Goal: Information Seeking & Learning: Learn about a topic

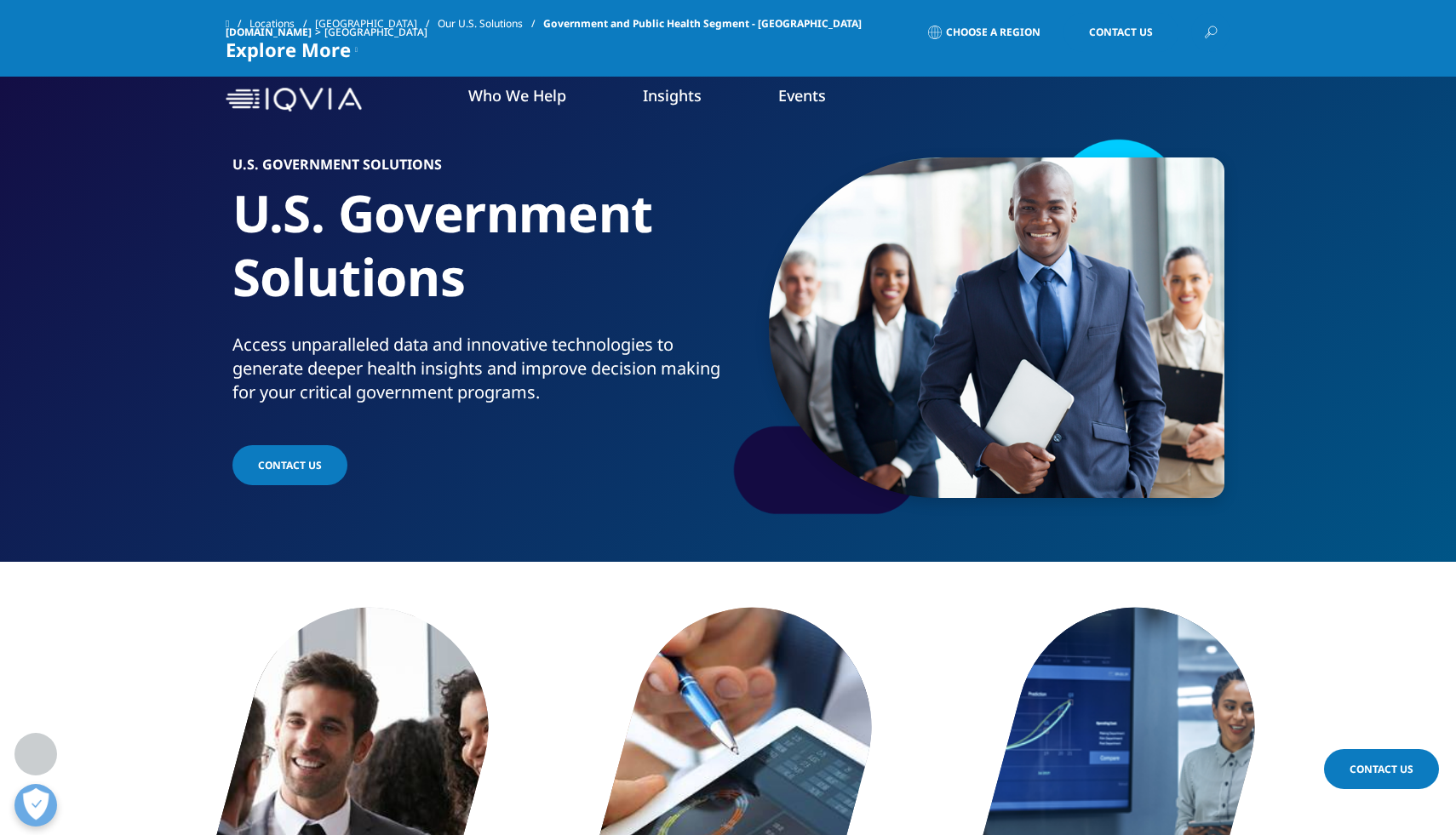
scroll to position [889, 0]
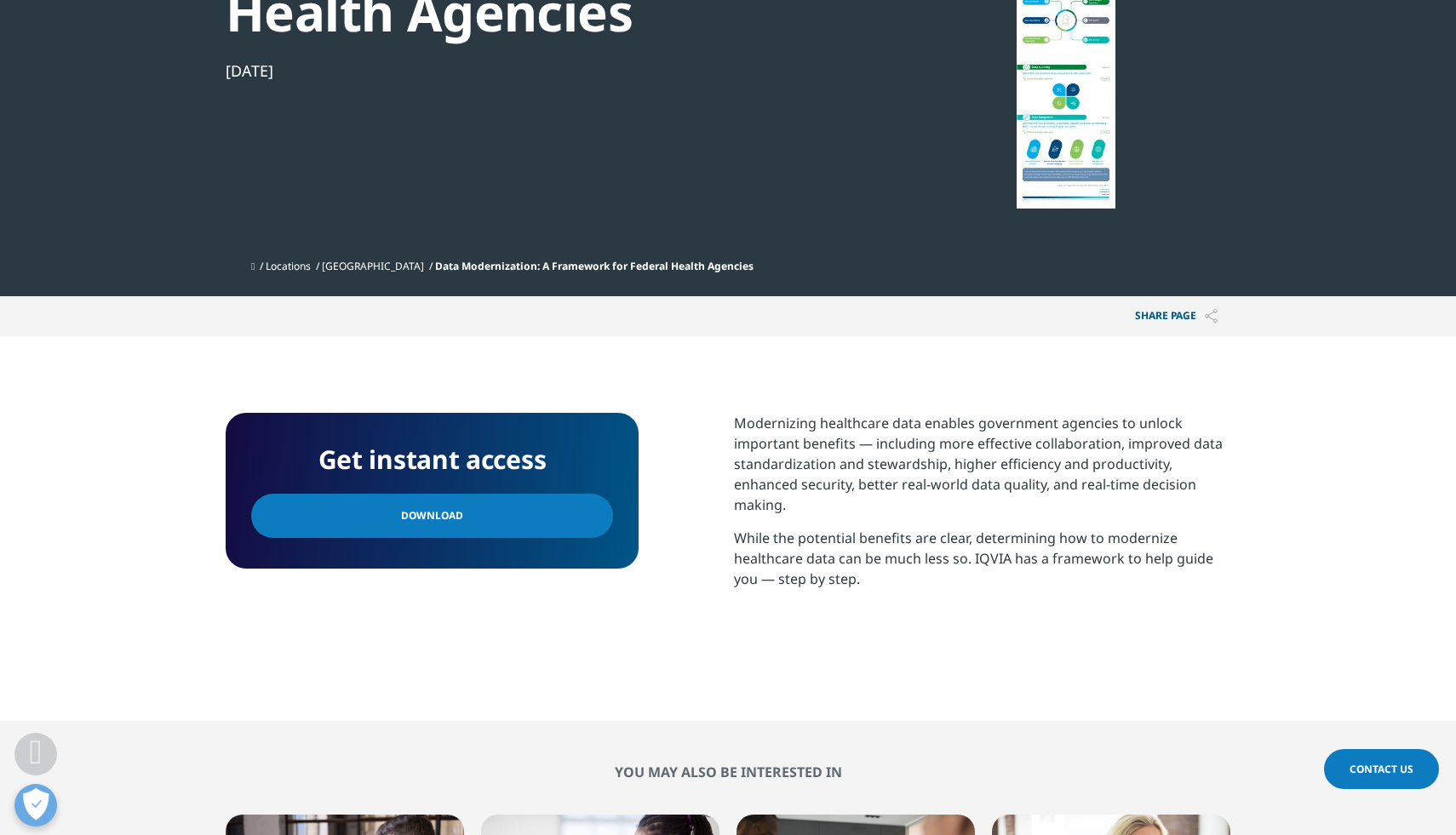
scroll to position [507, 0]
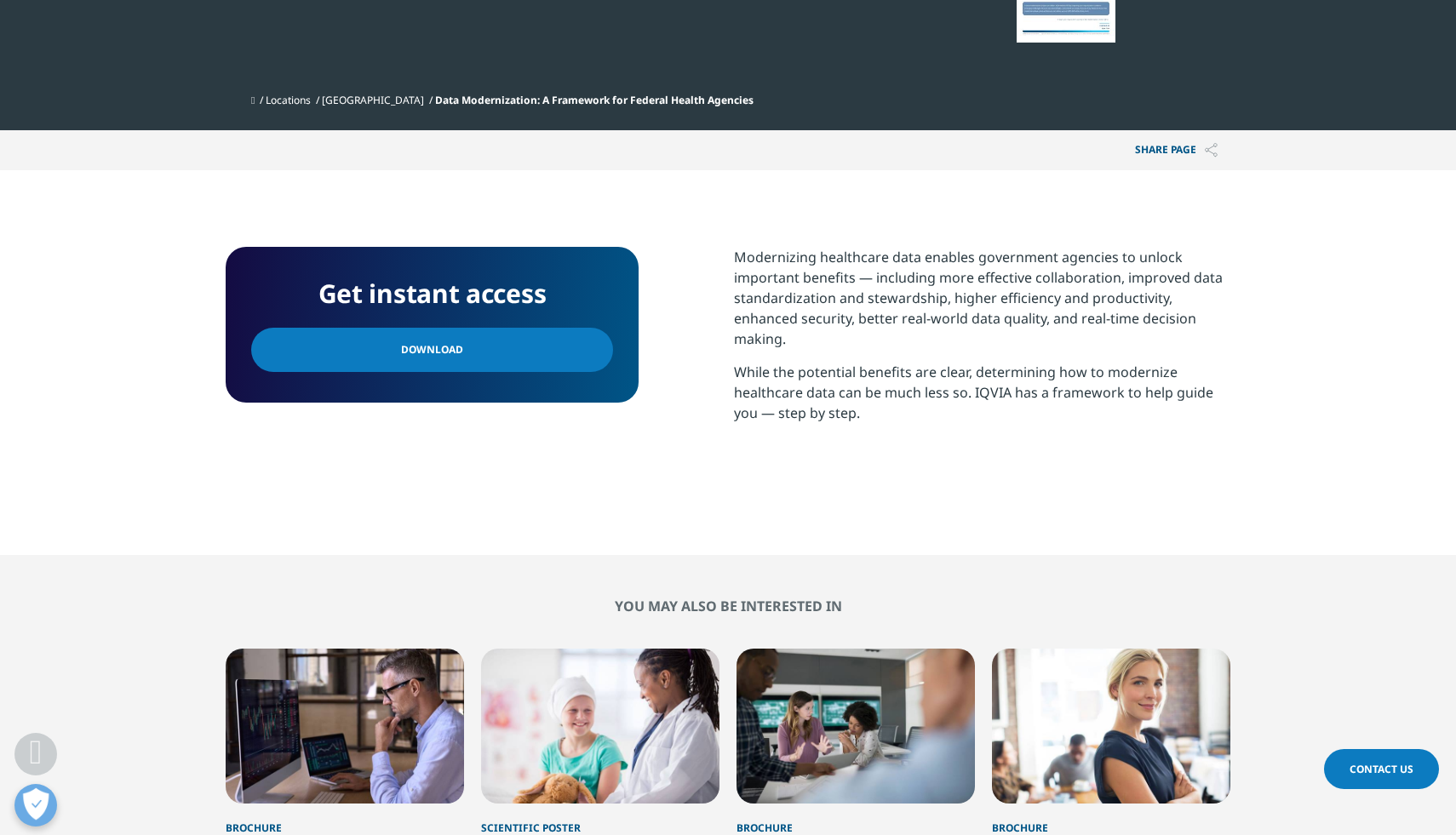
click at [565, 360] on link "Download" at bounding box center [432, 349] width 362 height 44
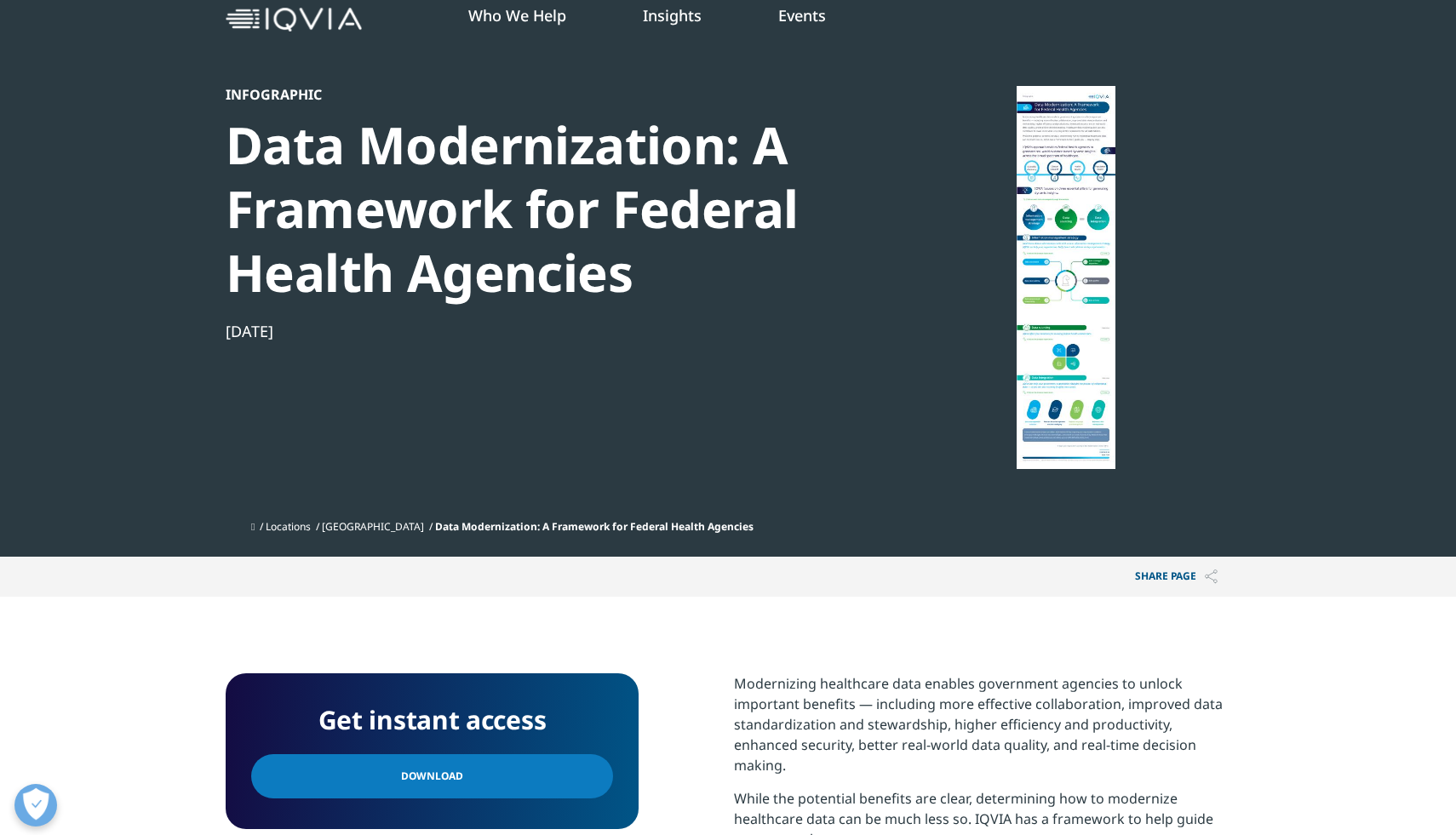
scroll to position [0, 0]
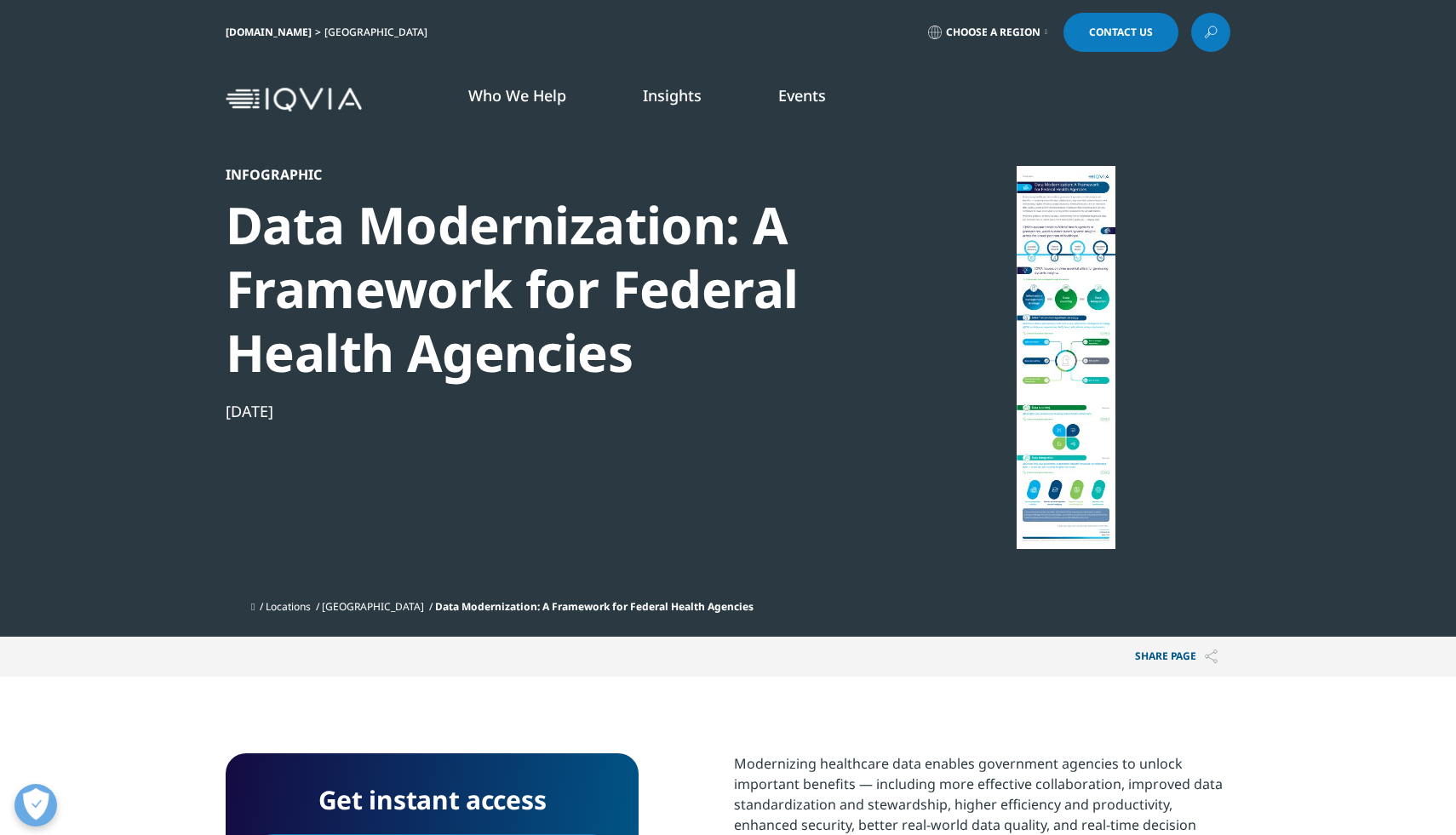
click at [805, 391] on link "CIO-CS" at bounding box center [940, 386] width 333 height 19
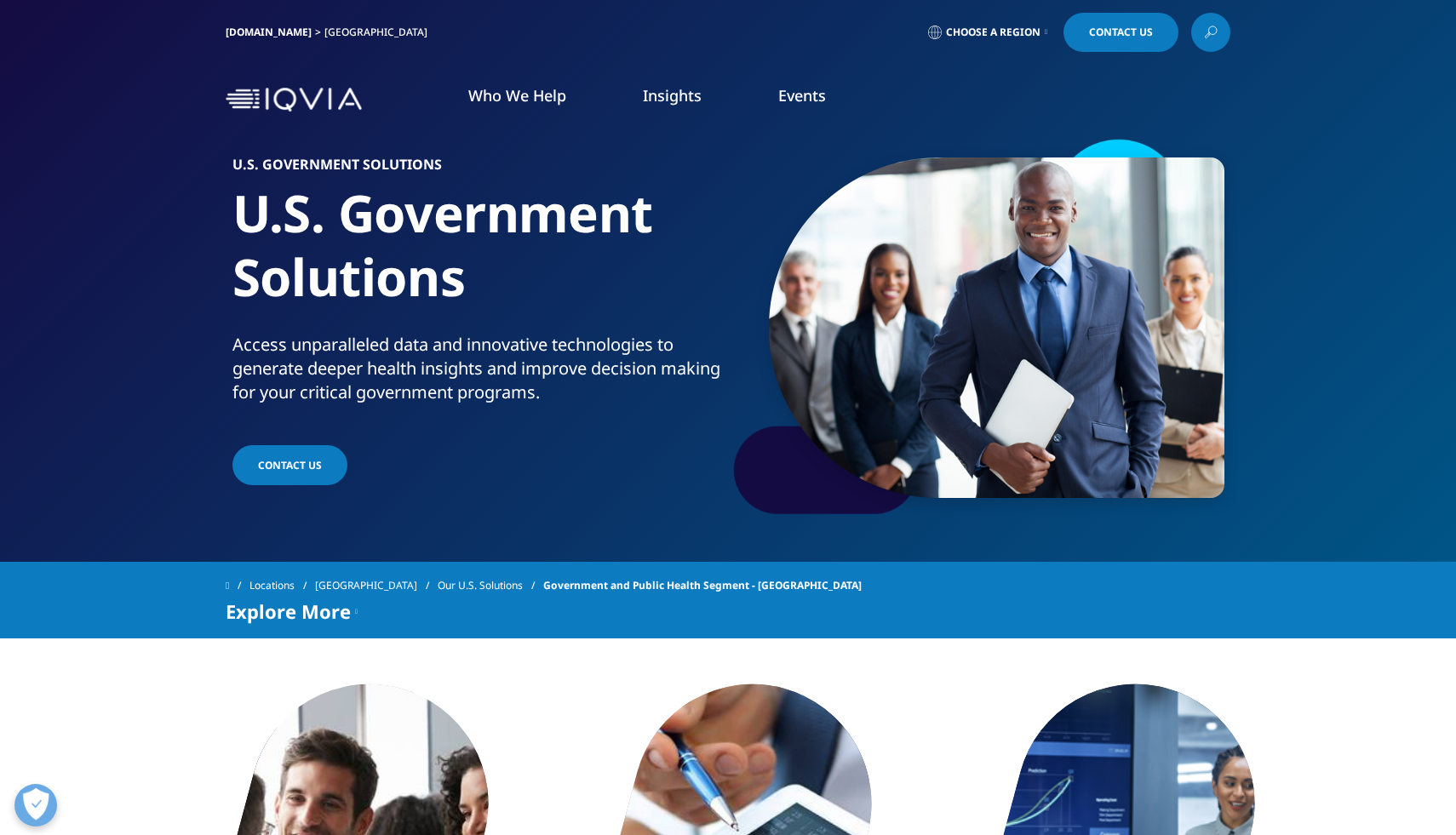
click at [249, 99] on img at bounding box center [293, 99] width 136 height 25
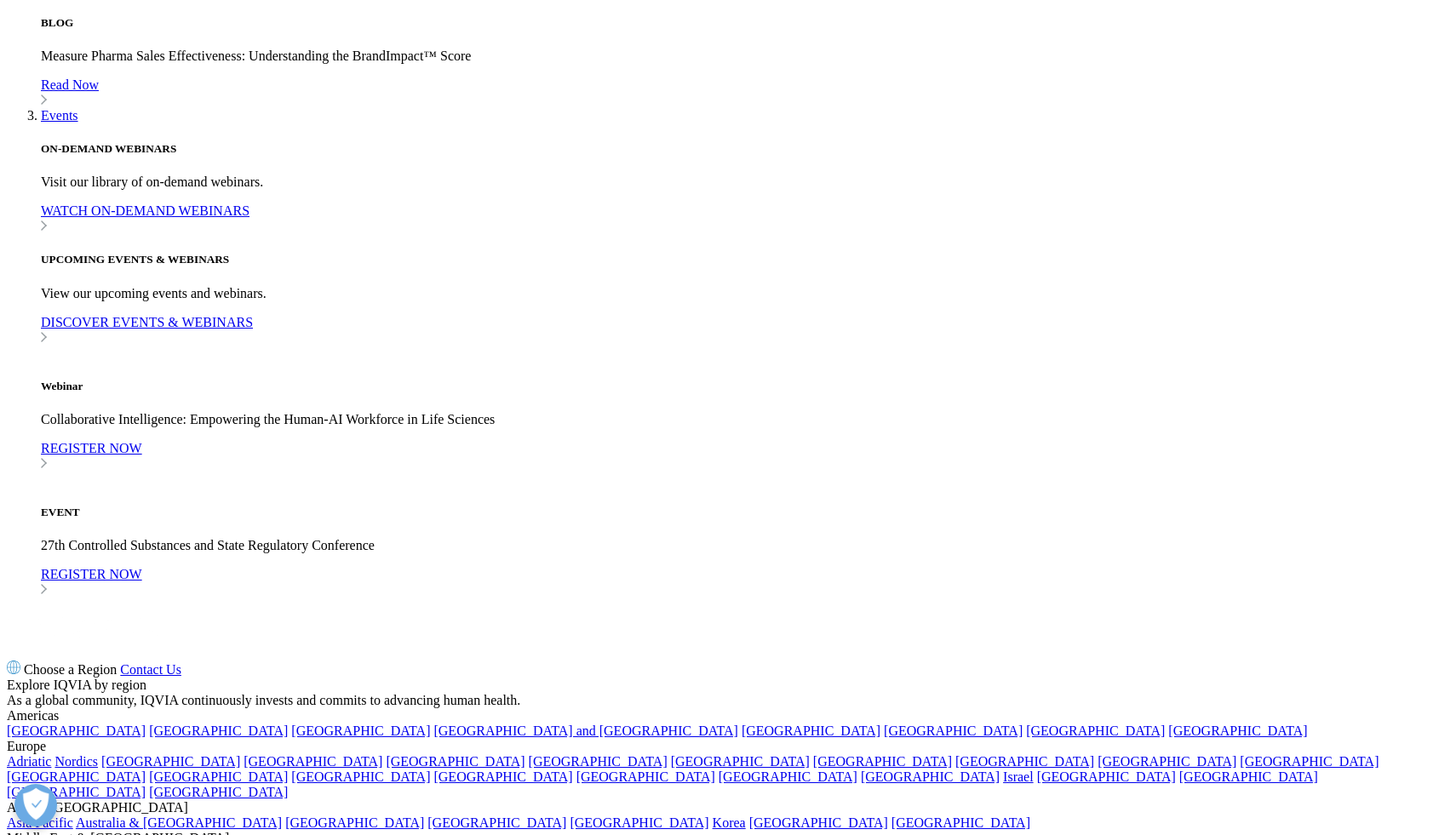
scroll to position [1921, 0]
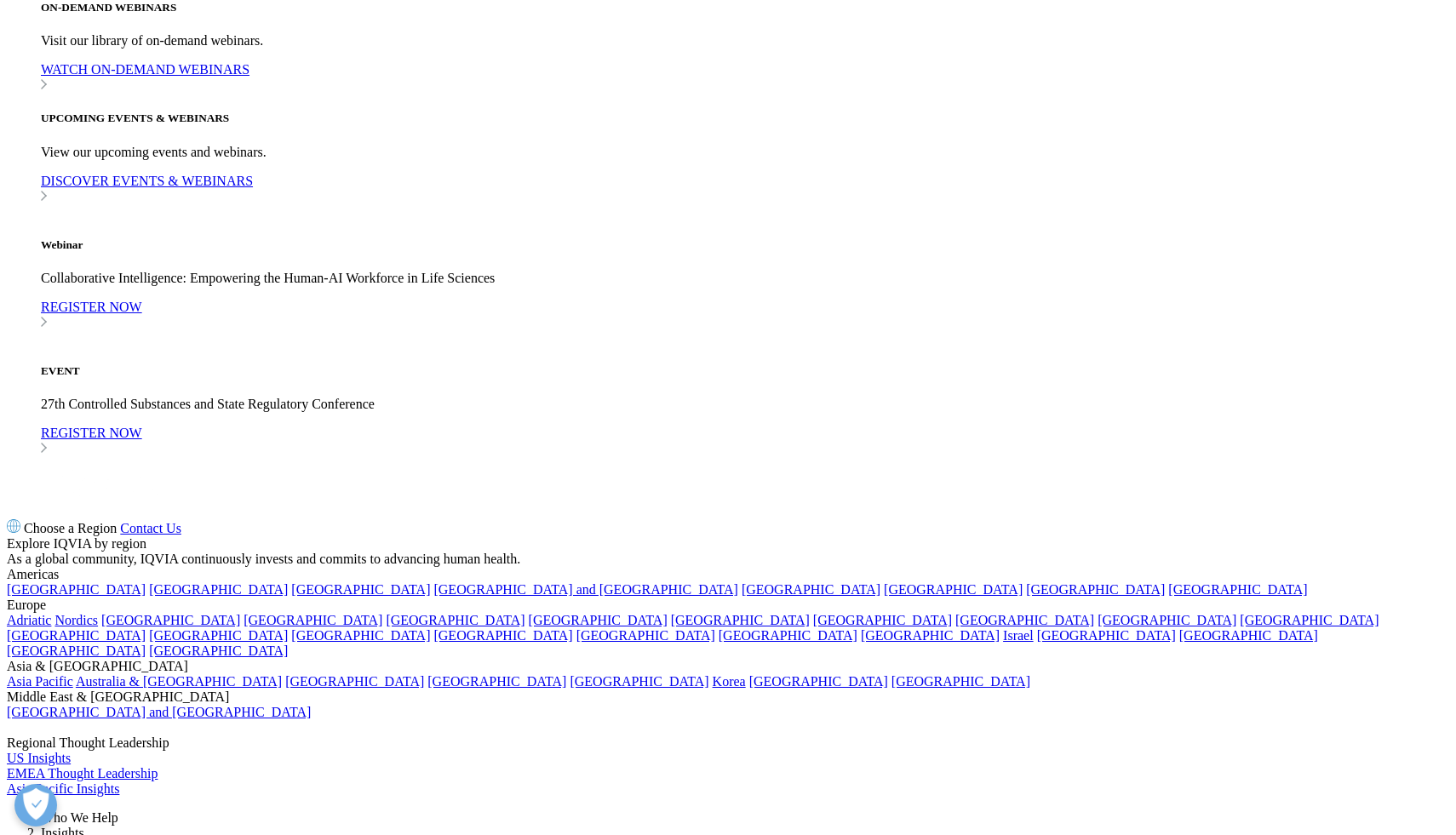
scroll to position [2051, 0]
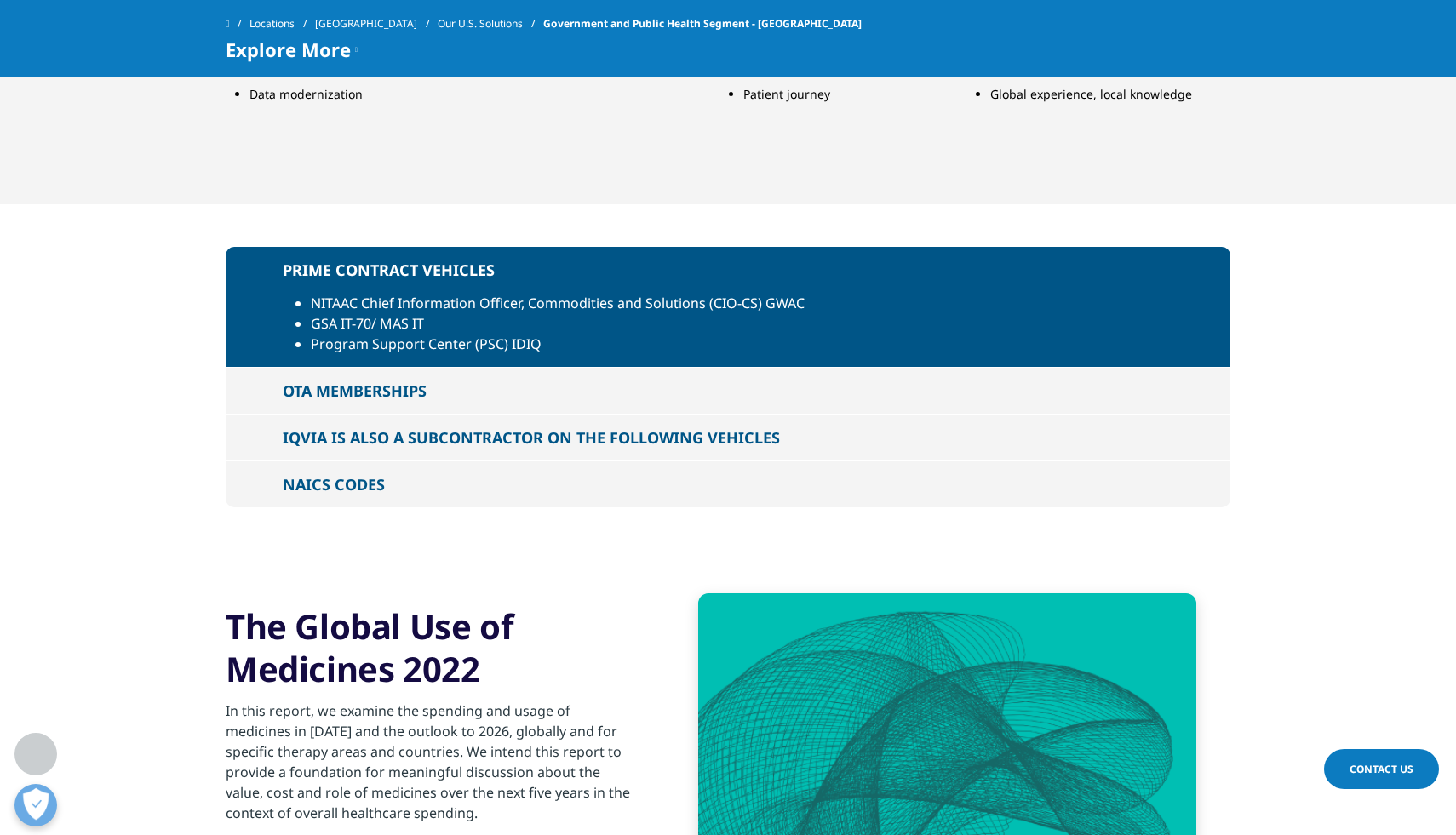
click at [406, 446] on div "IQVIA IS ALSO A SUBCONTRACTOR ON THE FOLLOWING VEHICLES" at bounding box center [530, 437] width 497 height 21
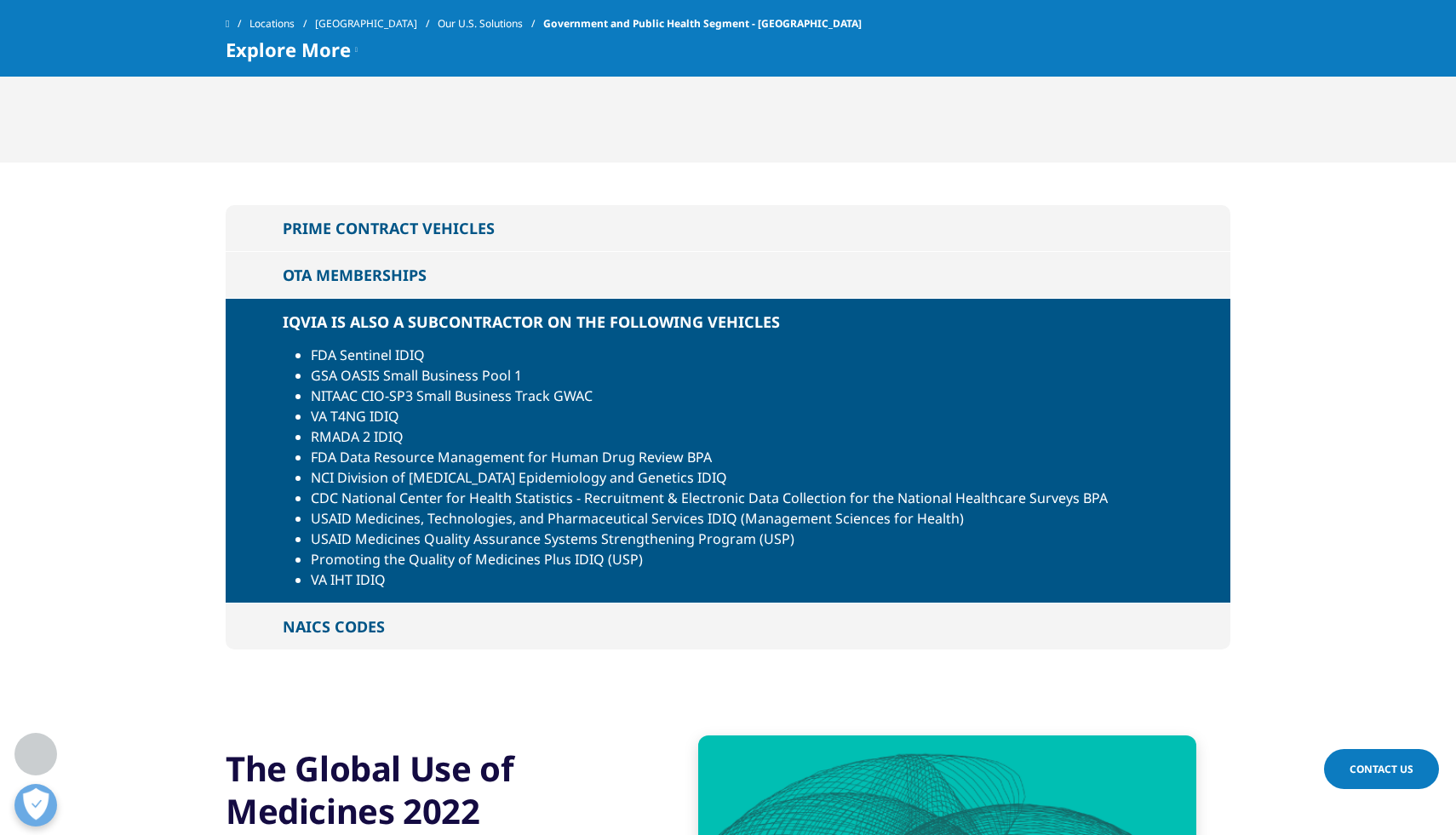
scroll to position [2100, 0]
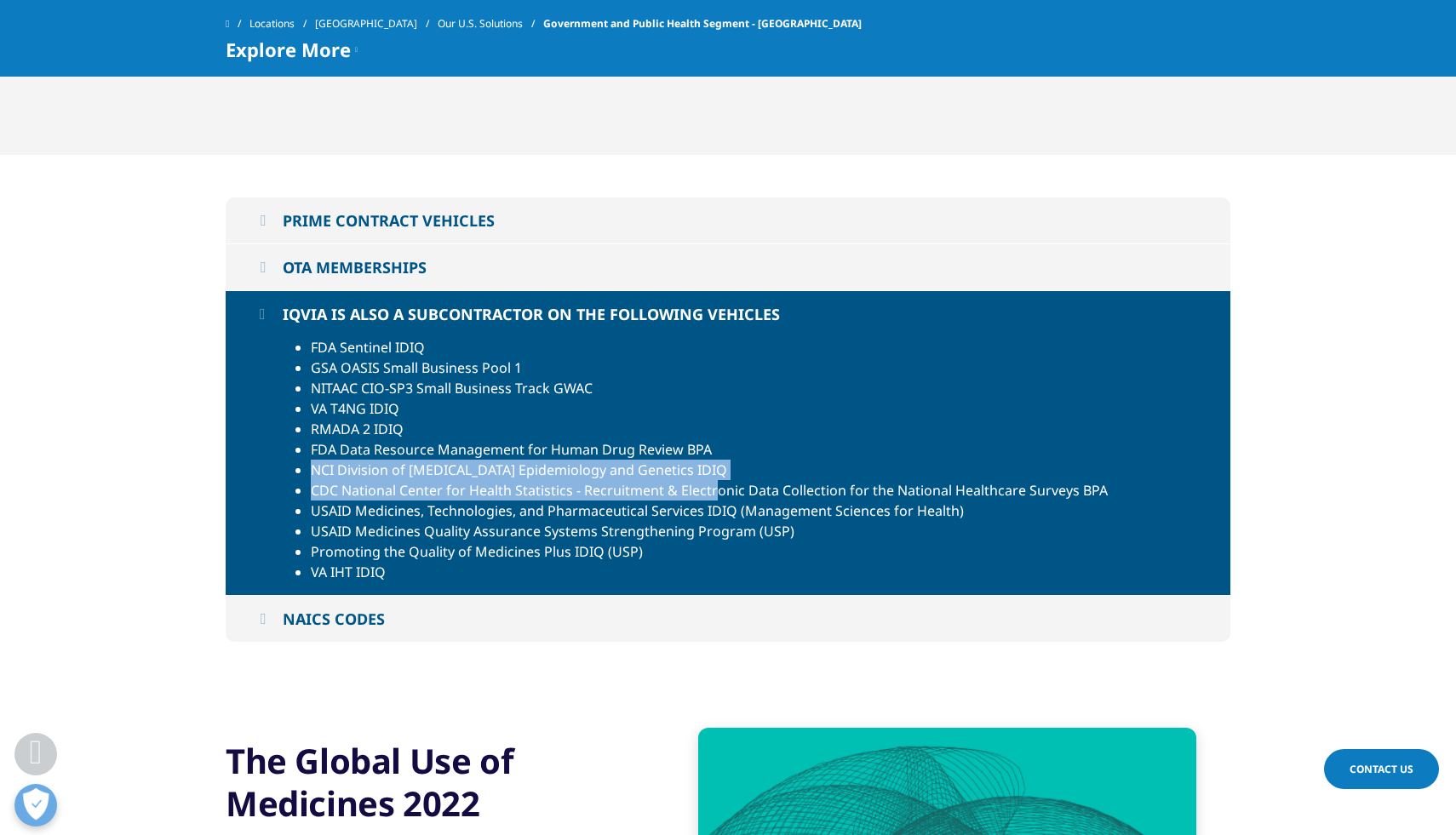
drag, startPoint x: 314, startPoint y: 463, endPoint x: 714, endPoint y: 483, distance: 400.5
click at [714, 483] on ul "FDA Sentinel IDIQ GSA OASIS Small Business Pool 1 NITAAC CIO-SP3 Small Business…" at bounding box center [728, 459] width 869 height 245
click at [502, 629] on button "NAICS CODES" at bounding box center [727, 619] width 1004 height 46
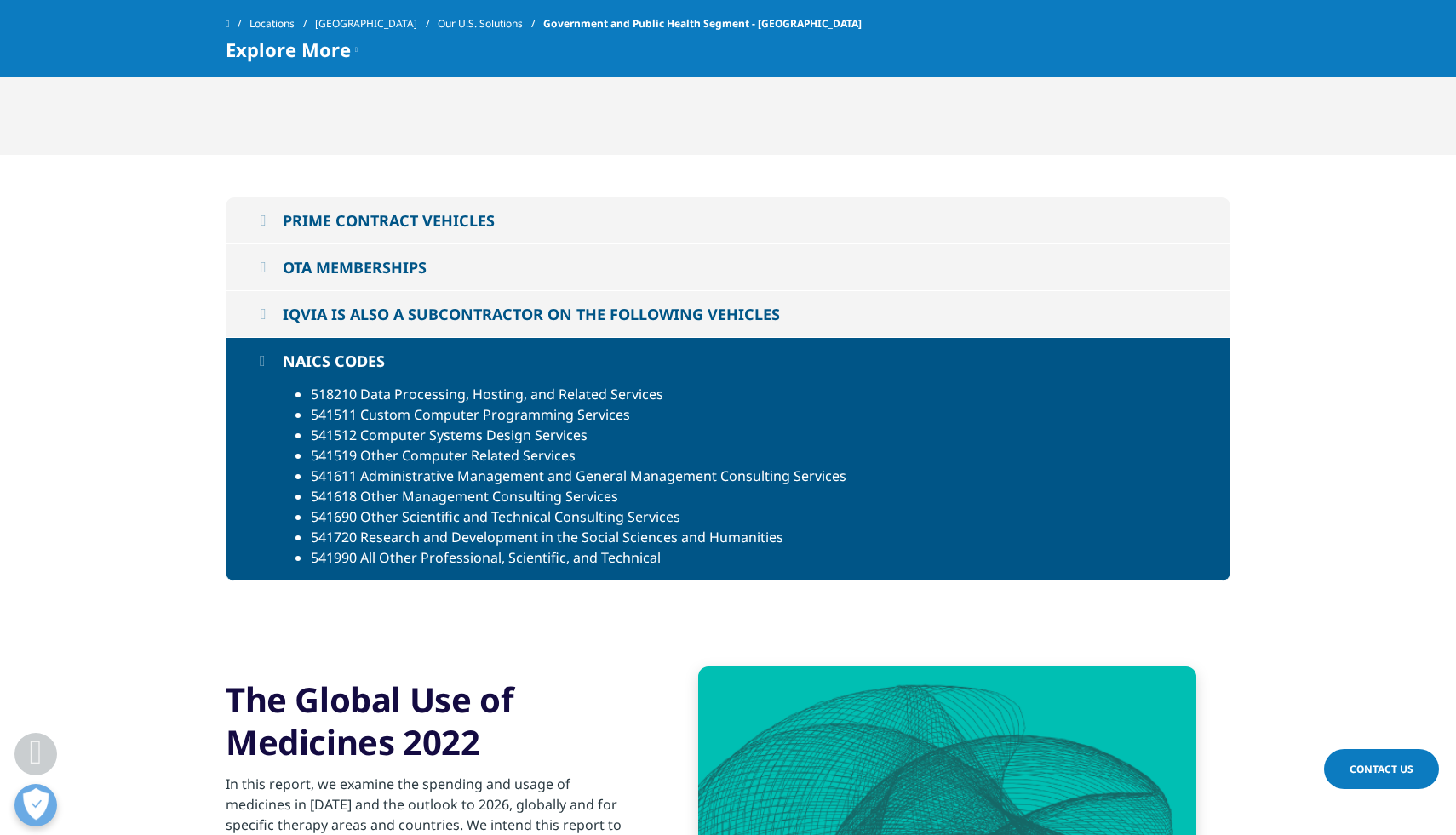
click at [436, 410] on li "541511 Custom Computer Programming Services" at bounding box center [737, 414] width 852 height 21
click at [357, 300] on button "IQVIA IS ALSO A SUBCONTRACTOR ON THE FOLLOWING VEHICLES" at bounding box center [727, 314] width 1004 height 46
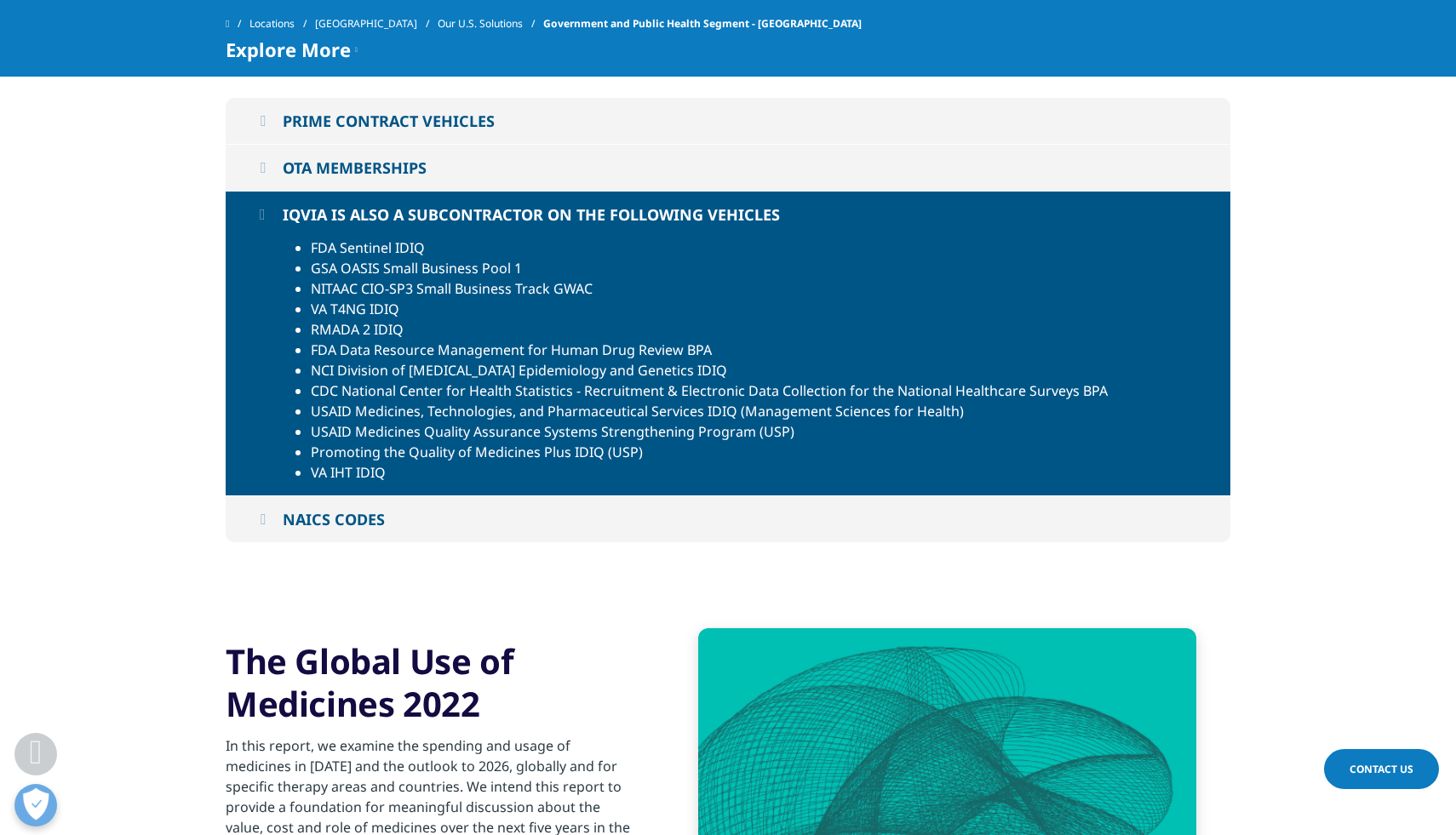
scroll to position [2200, 0]
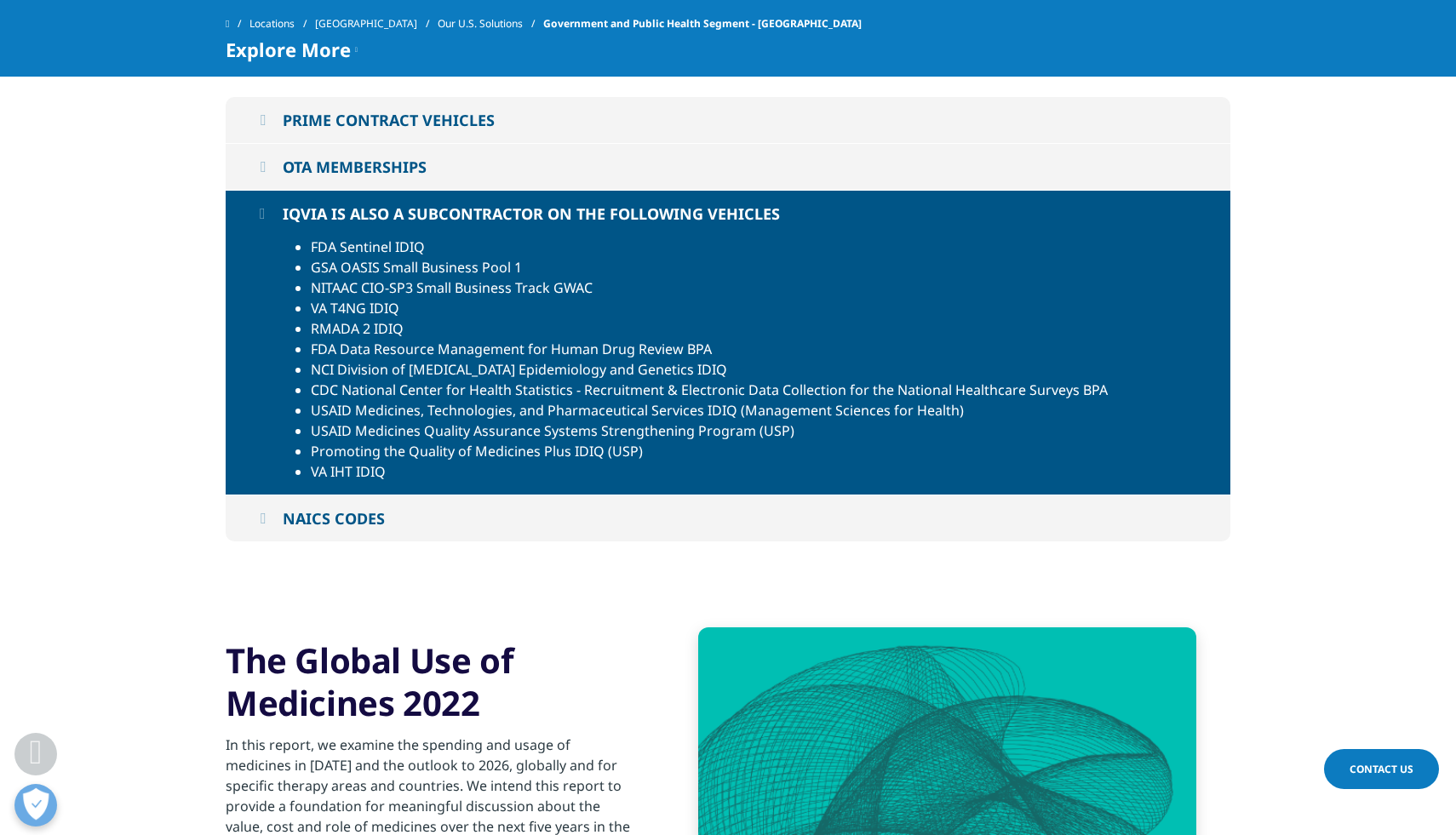
click at [375, 519] on div "NAICS CODES" at bounding box center [334, 518] width 102 height 21
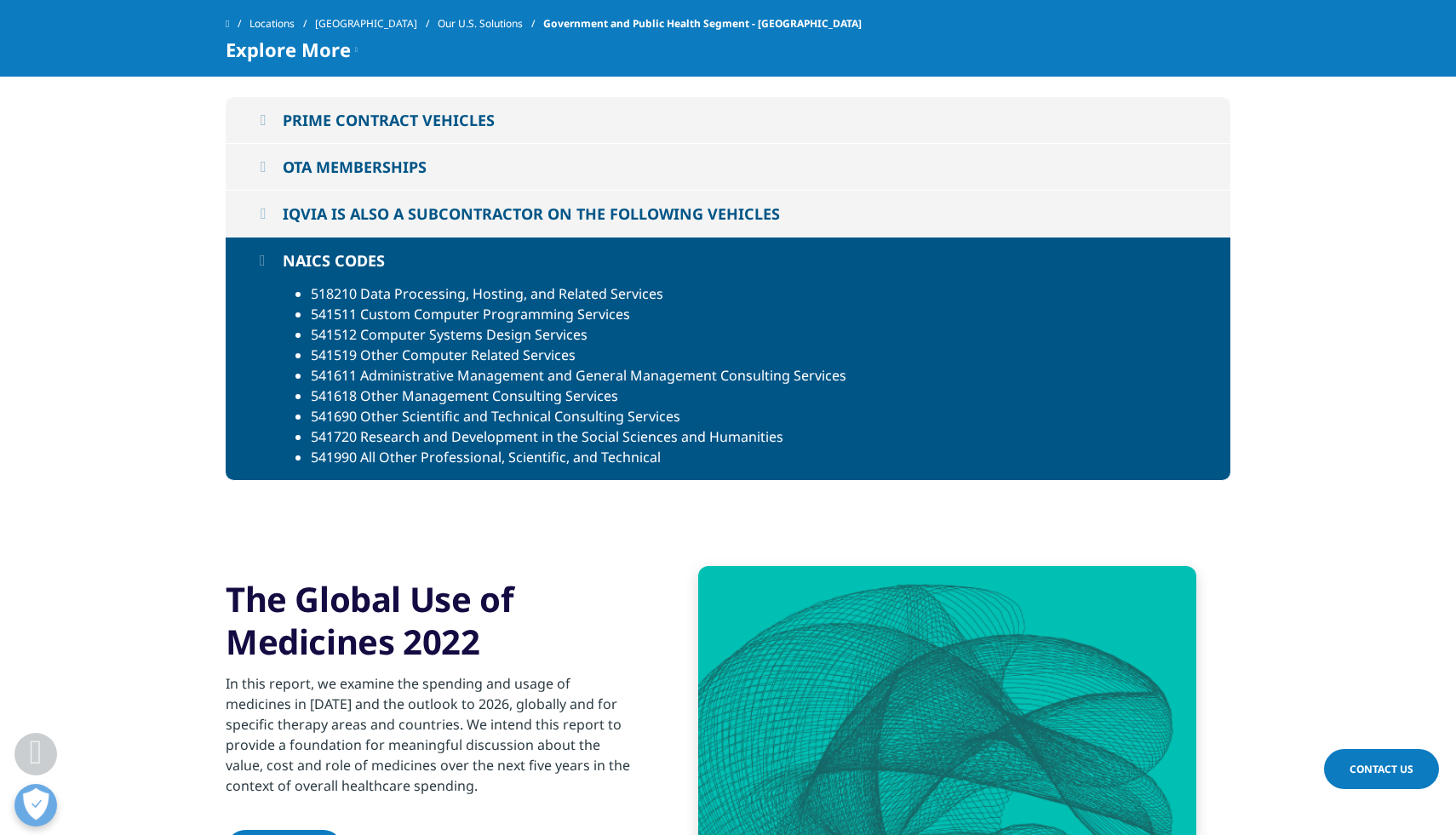
click at [382, 125] on div "PRIME CONTRACT VEHICLES" at bounding box center [389, 120] width 212 height 21
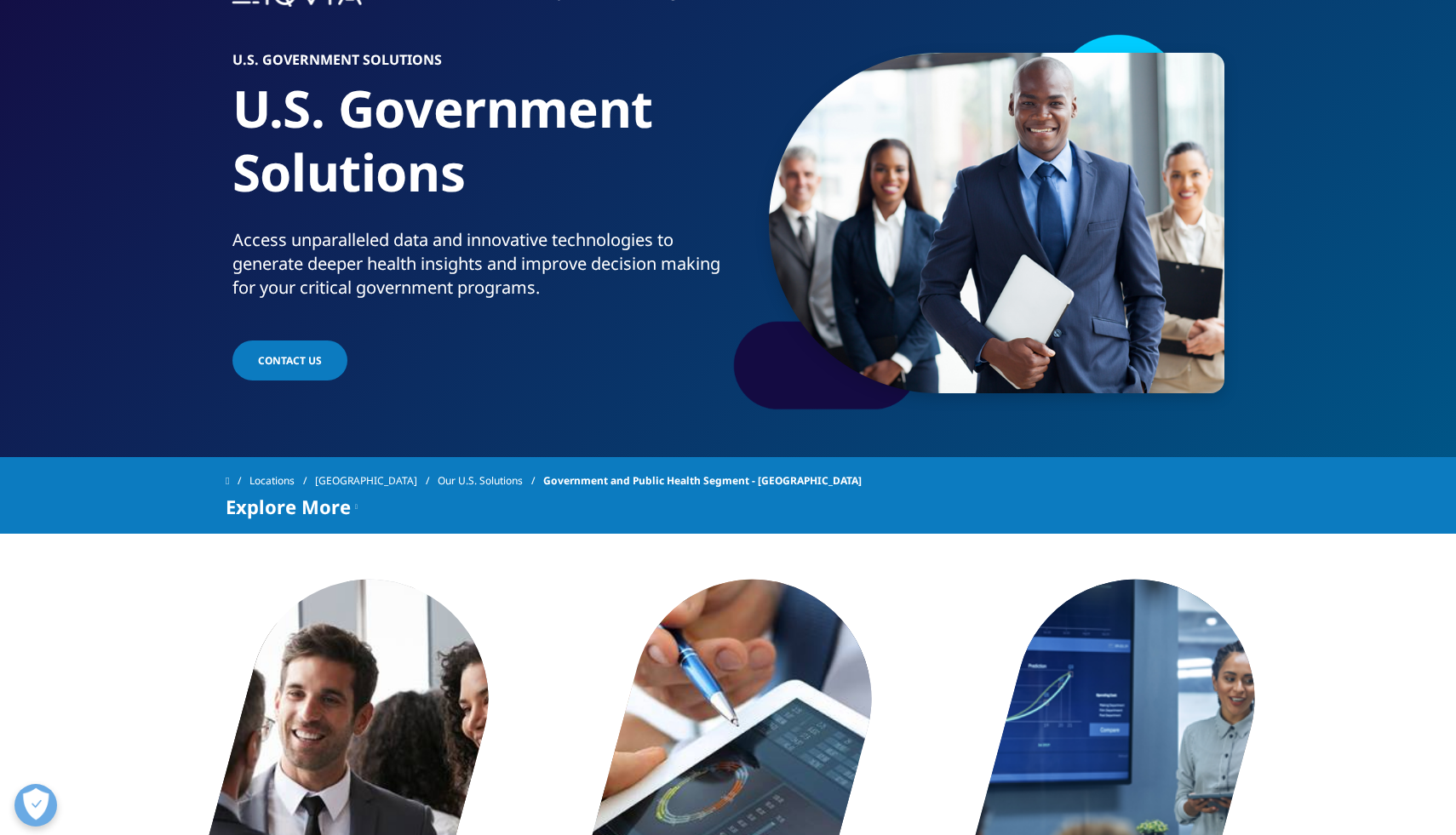
scroll to position [0, 0]
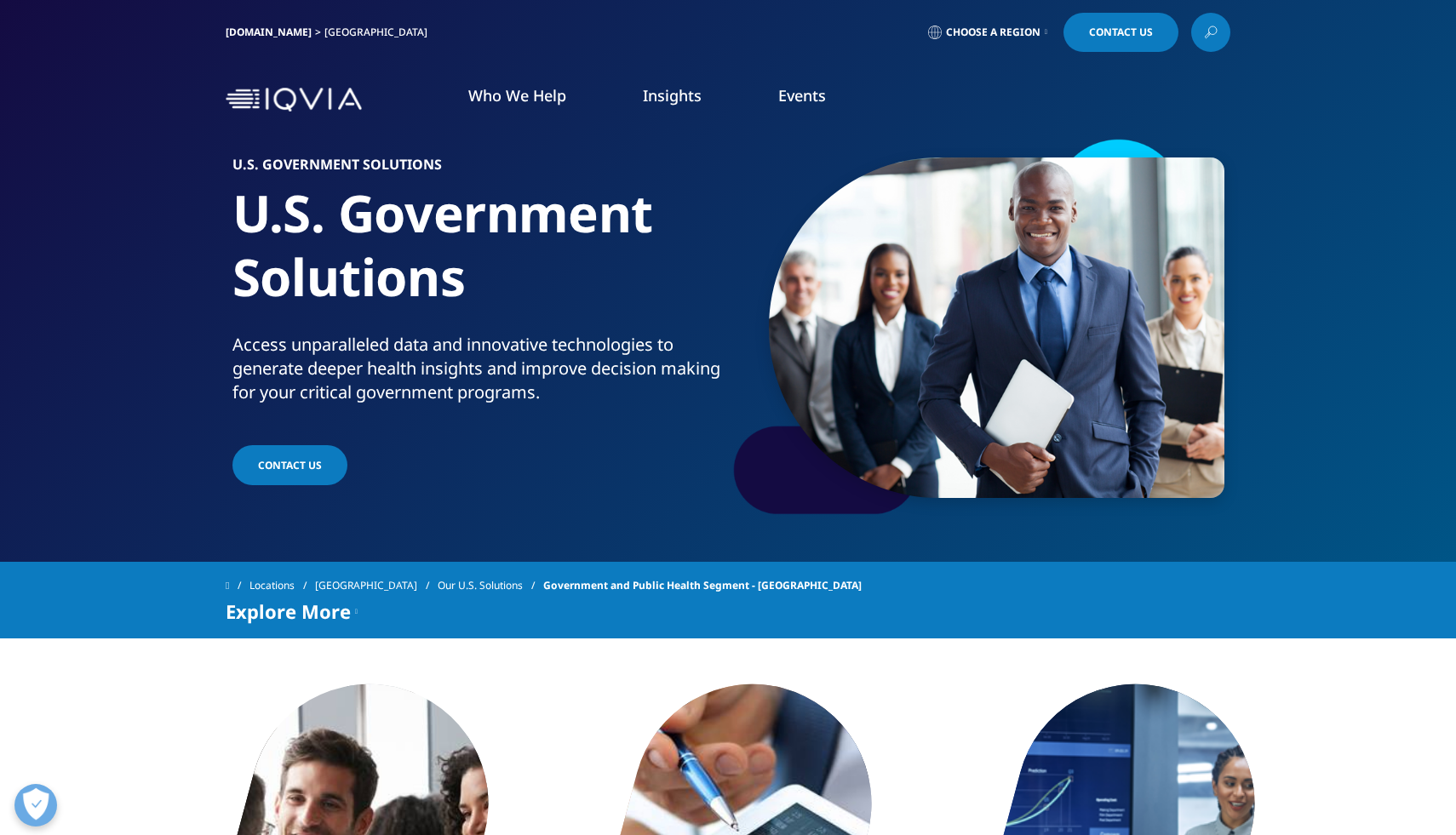
click at [250, 92] on img at bounding box center [293, 99] width 136 height 25
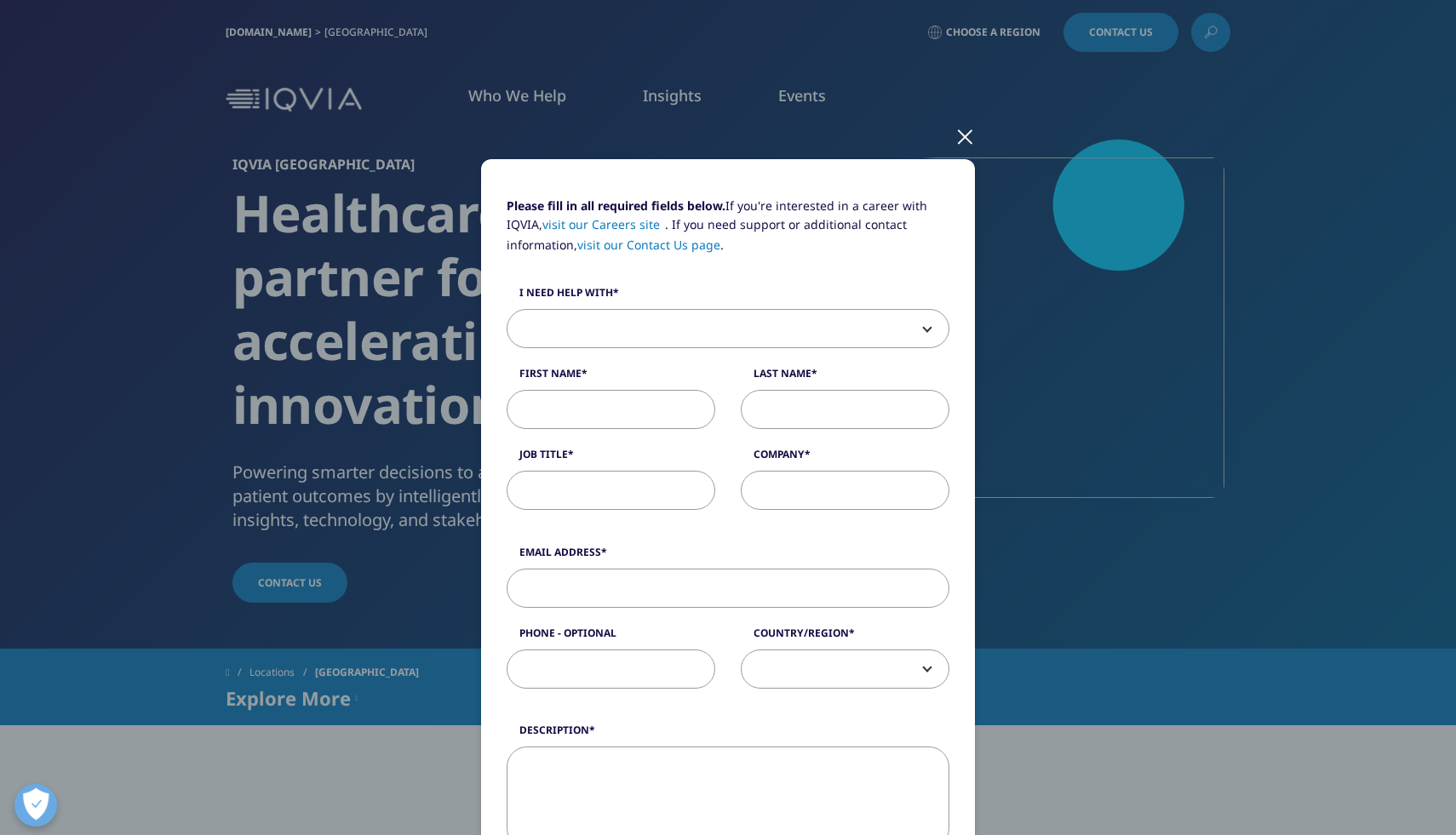
click at [967, 129] on div at bounding box center [965, 136] width 20 height 47
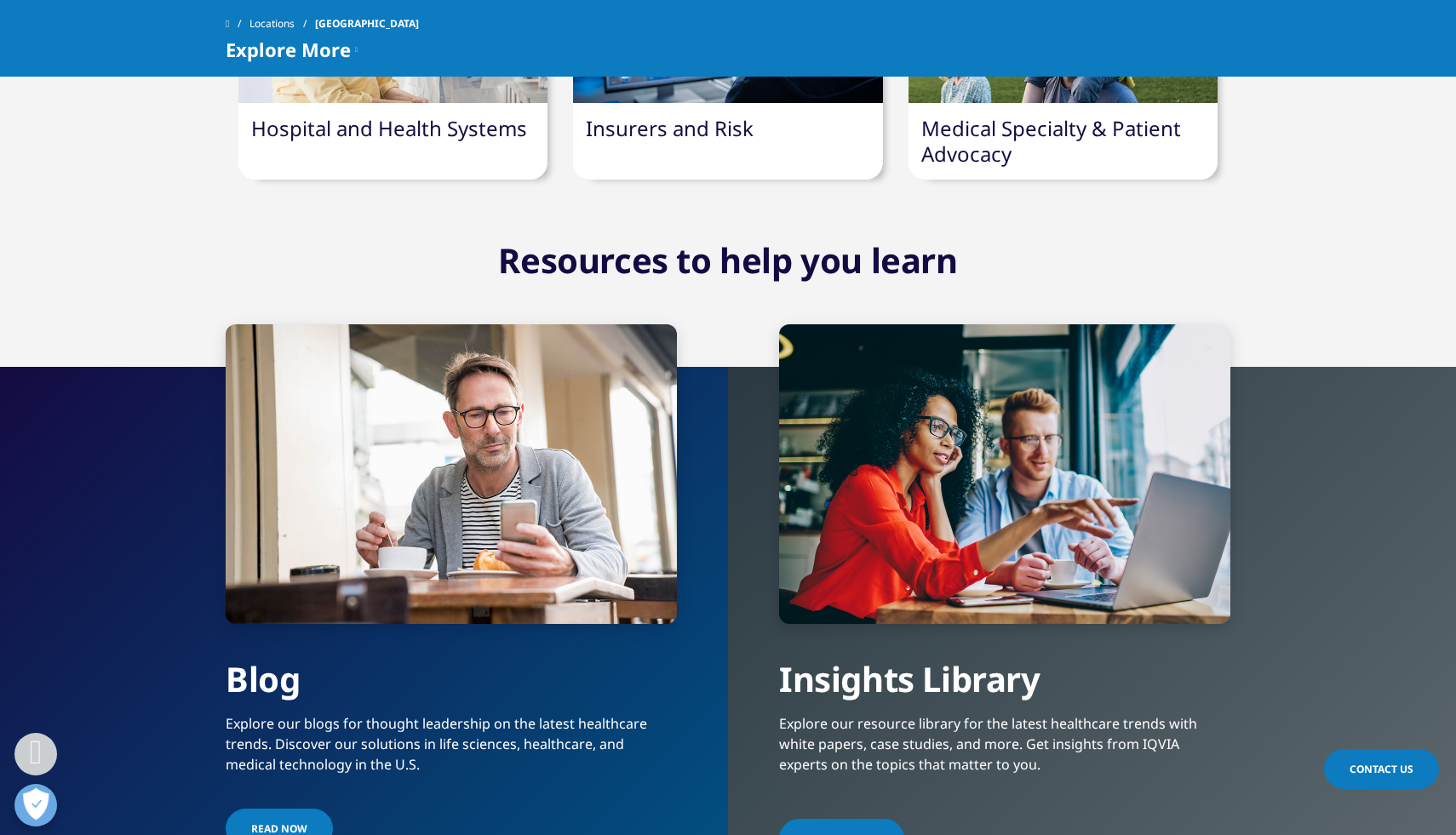
scroll to position [3687, 0]
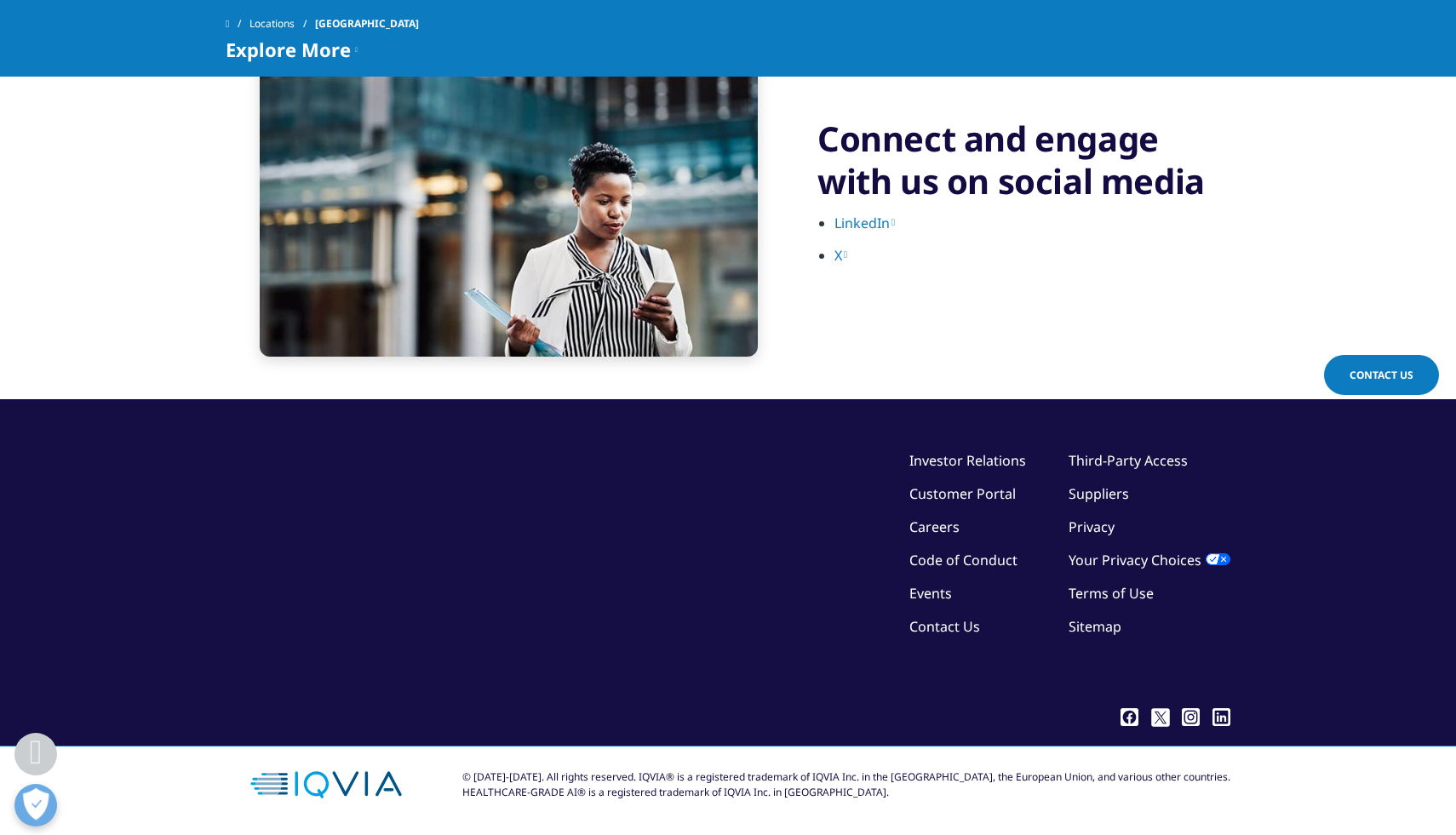
click at [942, 533] on link "Careers" at bounding box center [934, 526] width 50 height 19
